Goal: Find contact information: Find contact information

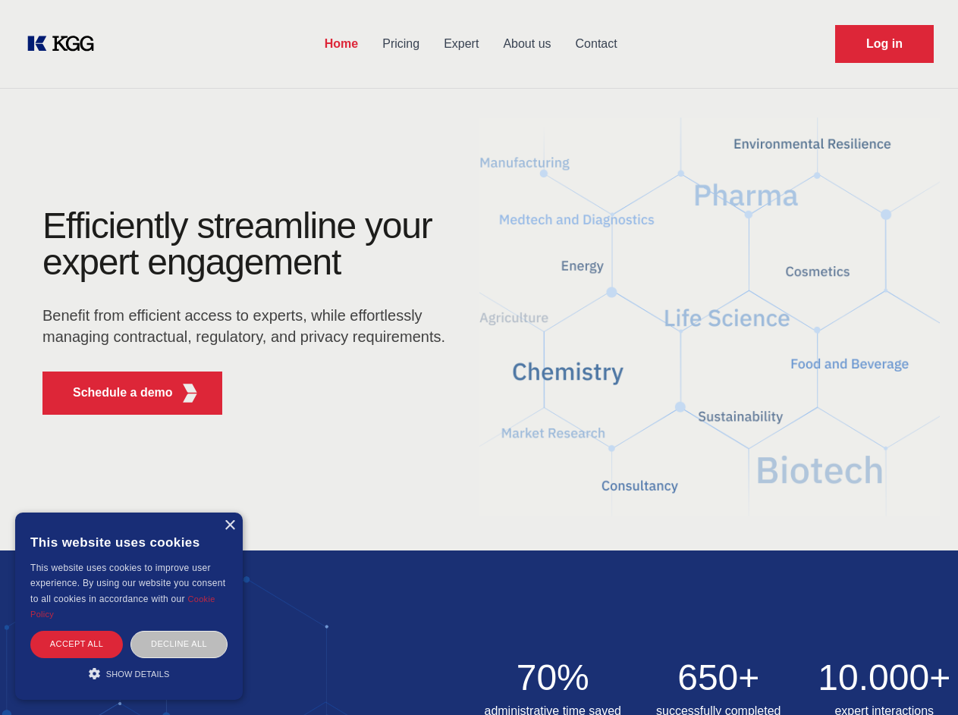
click at [479, 357] on div "Efficiently streamline your expert engagement Benefit from efficient access to …" at bounding box center [248, 317] width 461 height 219
click at [114, 393] on p "Schedule a demo" at bounding box center [123, 393] width 100 height 18
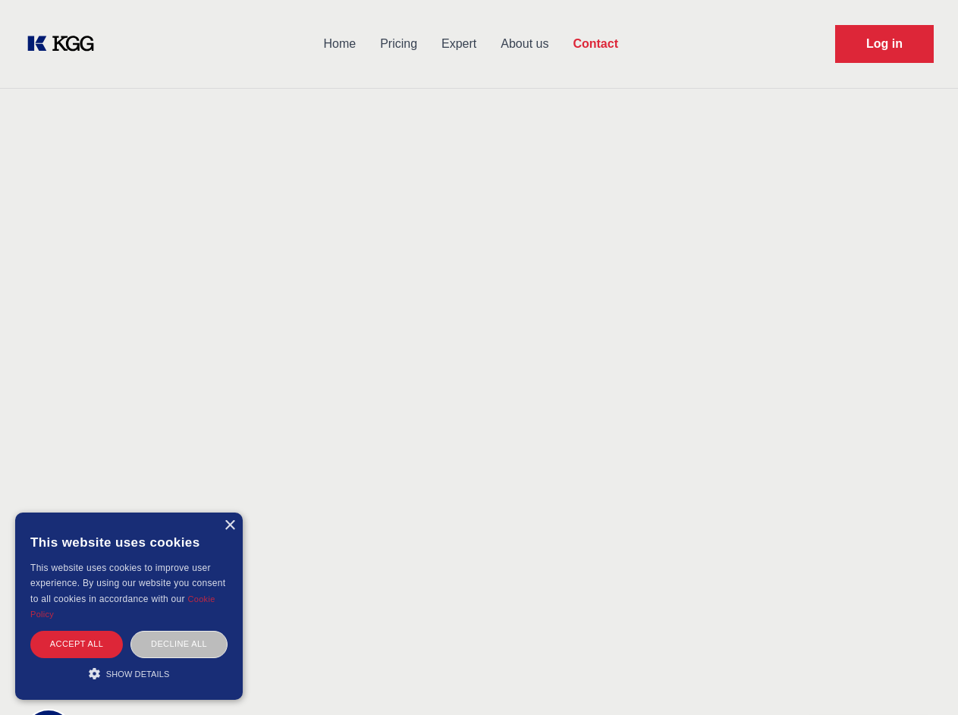
click at [229, 526] on div "× This website uses cookies This website uses cookies to improve user experienc…" at bounding box center [129, 606] width 228 height 187
click at [77, 644] on div "Accept all" at bounding box center [76, 644] width 93 height 27
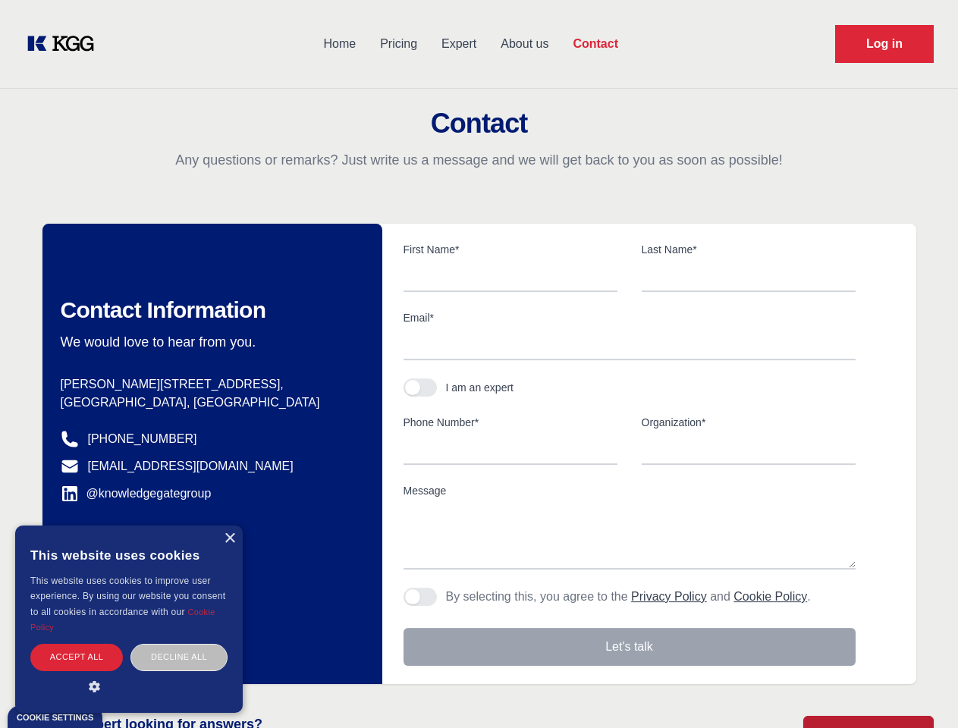
click at [179, 644] on div "Decline all" at bounding box center [178, 657] width 97 height 27
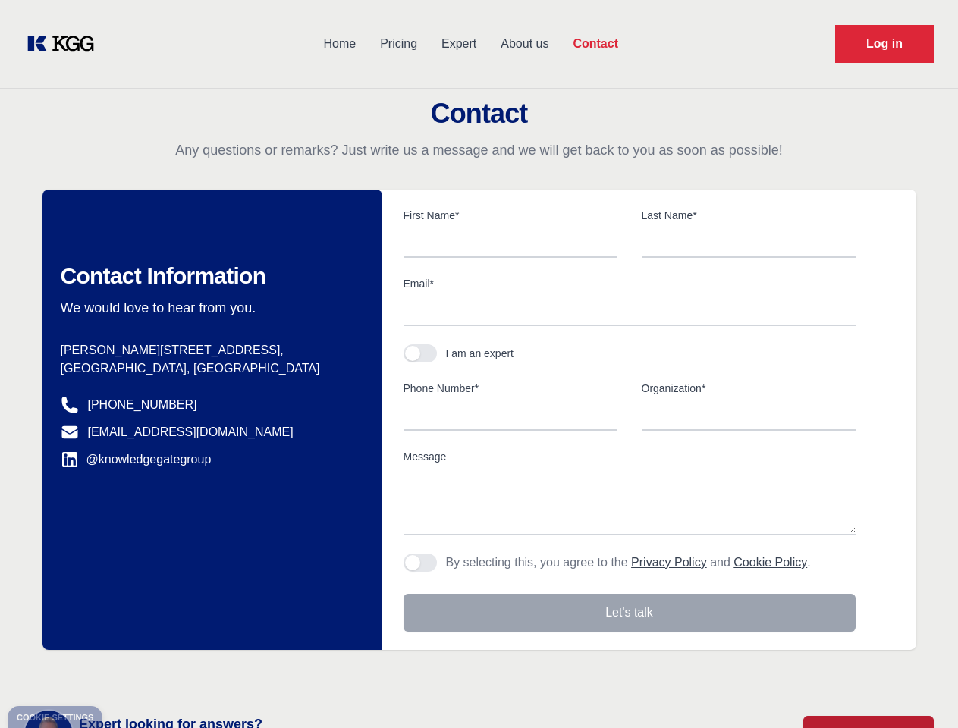
click at [129, 673] on main "Contact Any questions or remarks? Just write us a message and we will get back …" at bounding box center [479, 394] width 958 height 789
